Goal: Complete application form

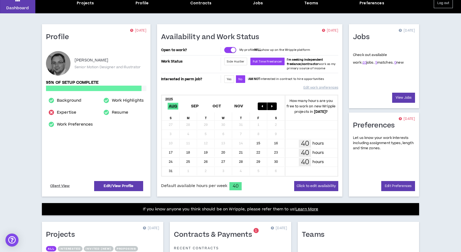
scroll to position [8, 0]
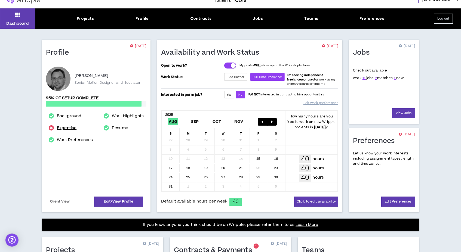
click at [62, 128] on link "Expertise" at bounding box center [67, 128] width 20 height 7
select select "***"
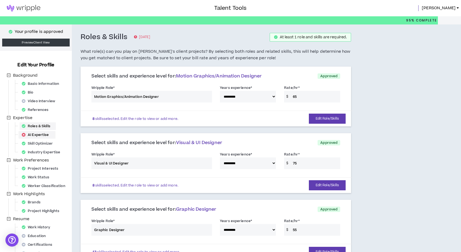
click at [43, 134] on div "AI Expertise" at bounding box center [37, 135] width 35 height 8
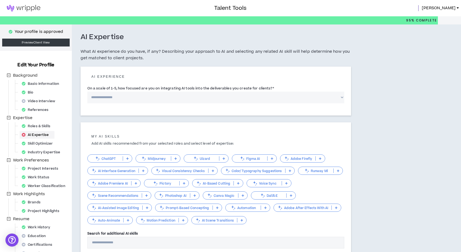
select select "*"
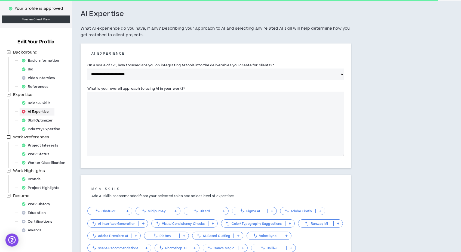
scroll to position [23, 0]
click at [112, 100] on textarea "What is your overall approach to using AI in your work? *" at bounding box center [215, 124] width 257 height 64
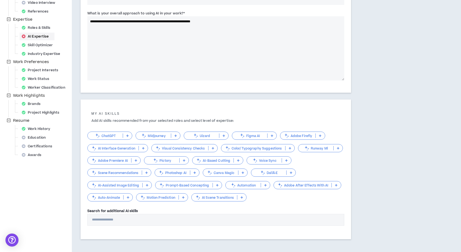
scroll to position [101, 0]
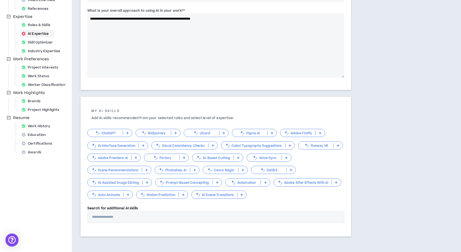
type textarea "**********"
click at [299, 133] on p "Adobe Firefly" at bounding box center [298, 133] width 35 height 4
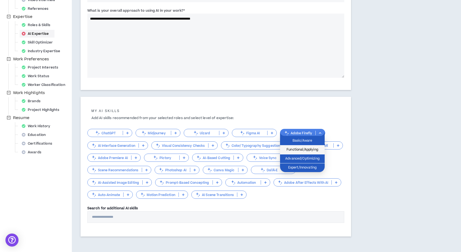
click at [297, 150] on span "Functional/Applying" at bounding box center [303, 150] width 38 height 6
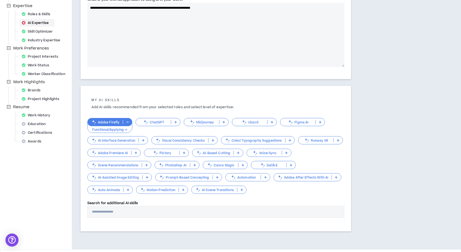
scroll to position [112, 0]
click at [173, 163] on p "Photoshop AI" at bounding box center [172, 165] width 35 height 4
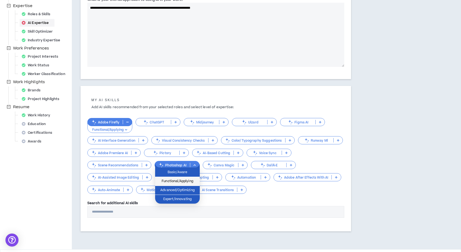
click at [175, 183] on span "Functional/Applying" at bounding box center [178, 182] width 38 height 6
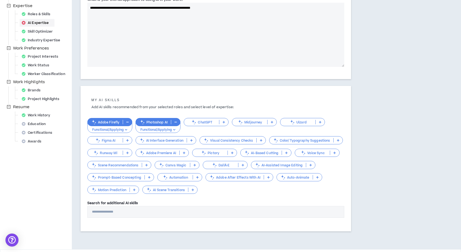
click at [205, 122] on p "ChatGPT" at bounding box center [201, 122] width 35 height 4
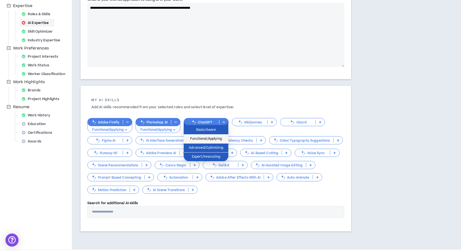
click at [205, 140] on span "Functional/Applying" at bounding box center [206, 139] width 38 height 6
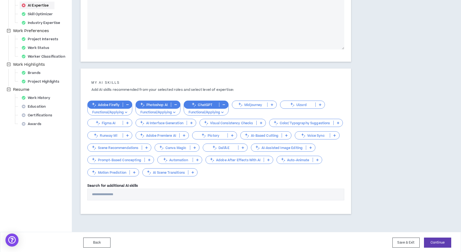
scroll to position [129, 0]
click at [407, 242] on button "Save & Exit" at bounding box center [406, 243] width 27 height 10
